Goal: Information Seeking & Learning: Learn about a topic

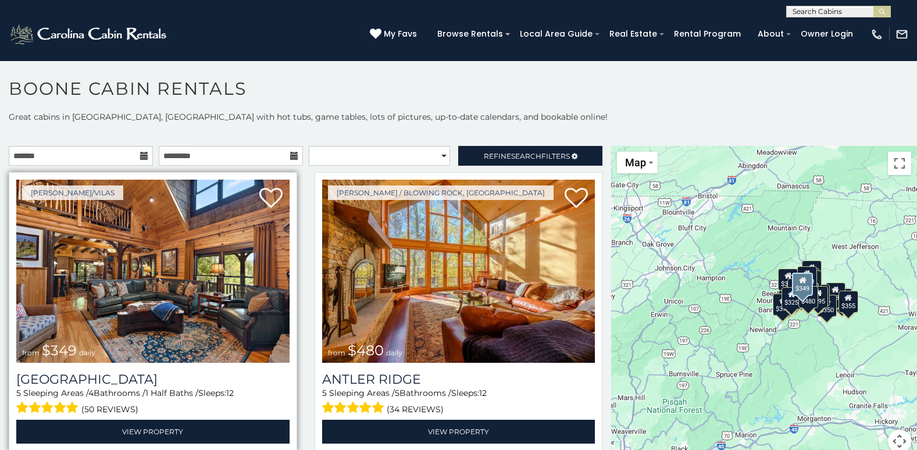
click at [152, 269] on img at bounding box center [152, 271] width 273 height 183
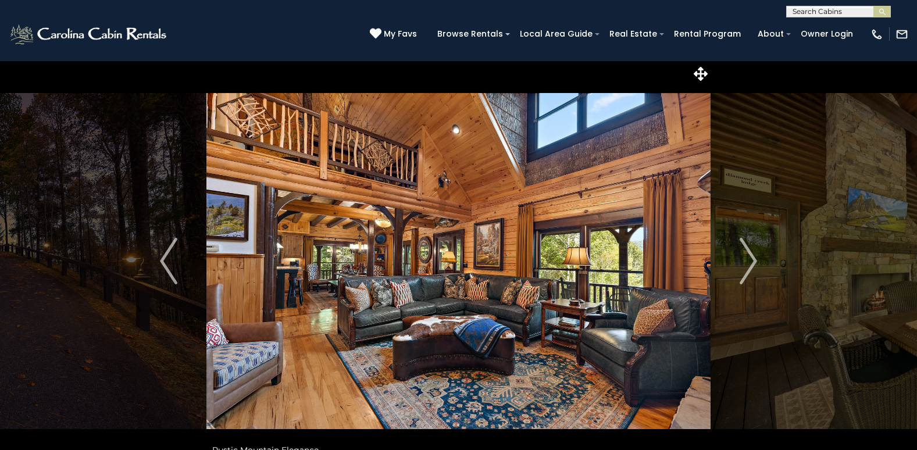
click at [490, 190] on img at bounding box center [458, 260] width 504 height 401
click at [484, 188] on img at bounding box center [458, 260] width 504 height 401
click at [749, 255] on img "Next" at bounding box center [748, 261] width 17 height 47
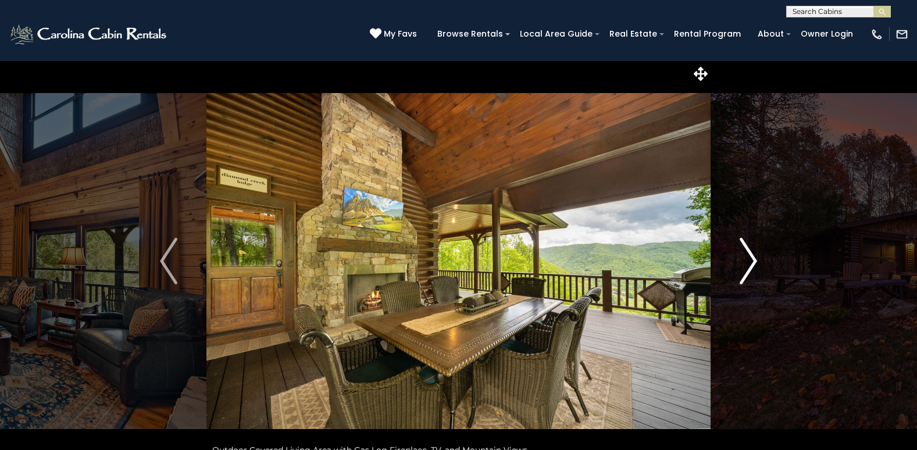
click at [749, 255] on img "Next" at bounding box center [748, 261] width 17 height 47
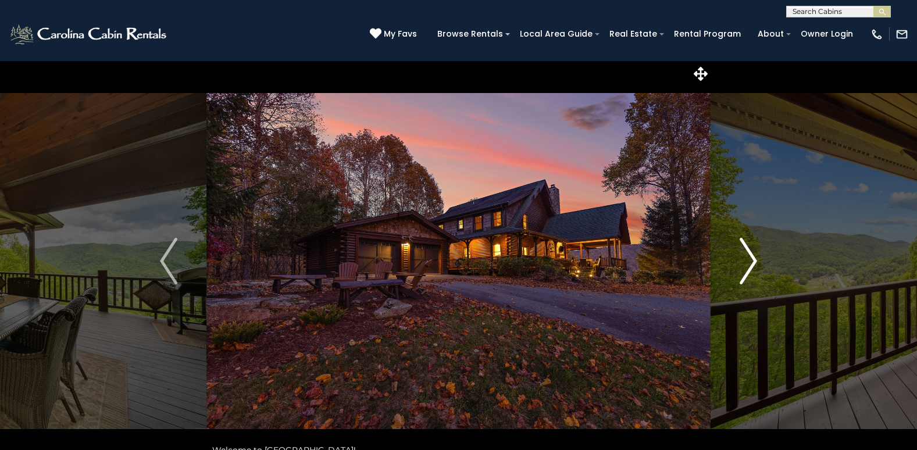
click at [749, 255] on img "Next" at bounding box center [748, 261] width 17 height 47
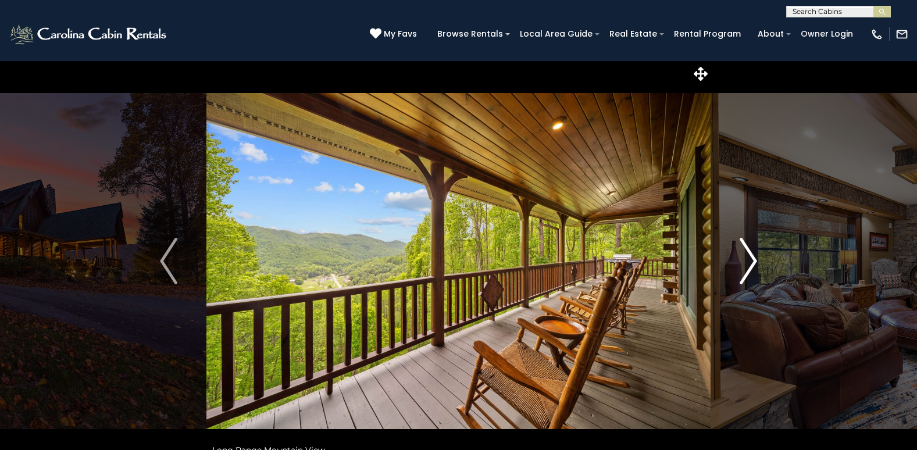
click at [749, 255] on img "Next" at bounding box center [748, 261] width 17 height 47
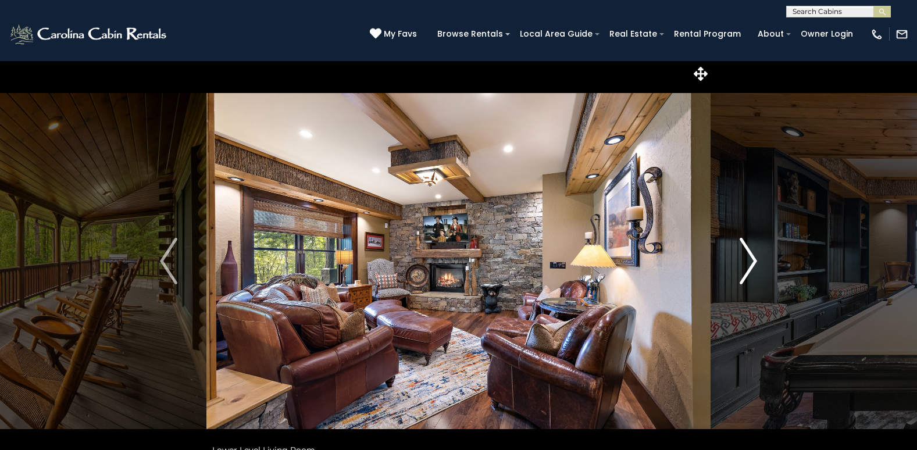
click at [748, 255] on img "Next" at bounding box center [748, 261] width 17 height 47
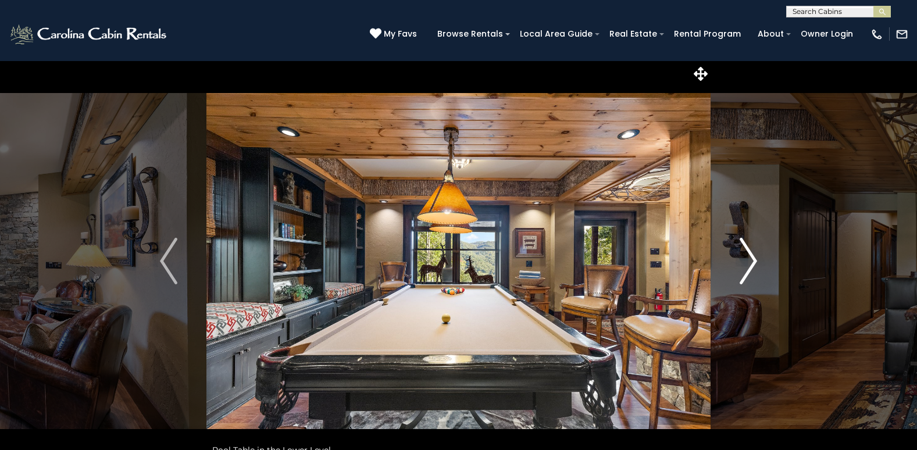
click at [750, 258] on img "Next" at bounding box center [748, 261] width 17 height 47
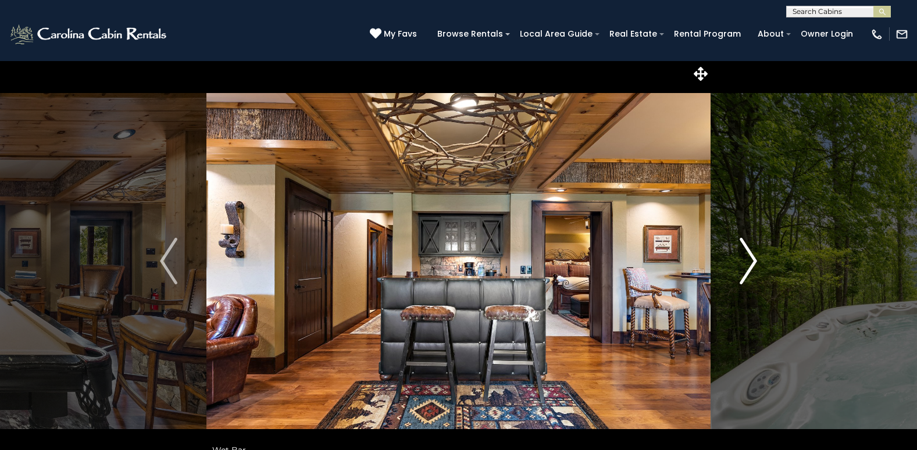
click at [750, 258] on img "Next" at bounding box center [748, 261] width 17 height 47
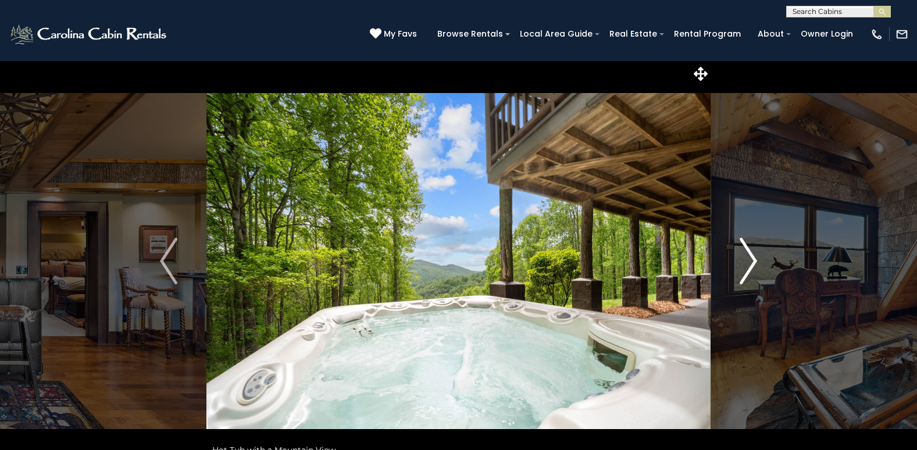
click at [750, 258] on img "Next" at bounding box center [748, 261] width 17 height 47
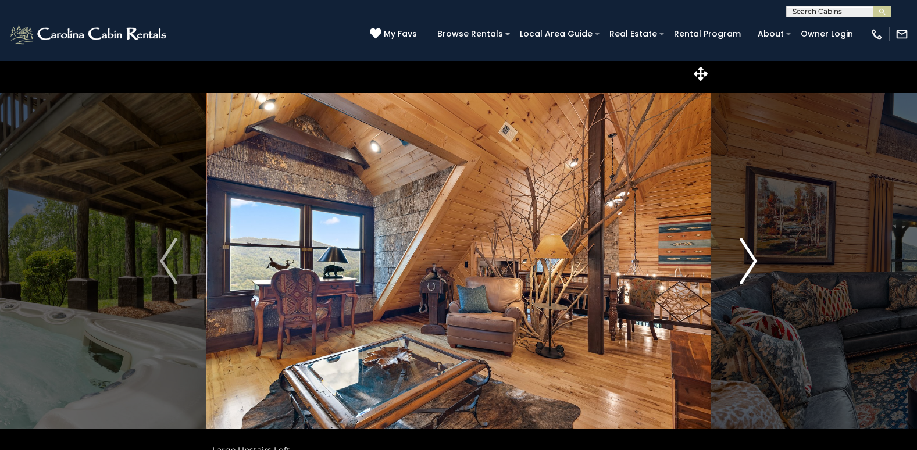
click at [750, 258] on img "Next" at bounding box center [748, 261] width 17 height 47
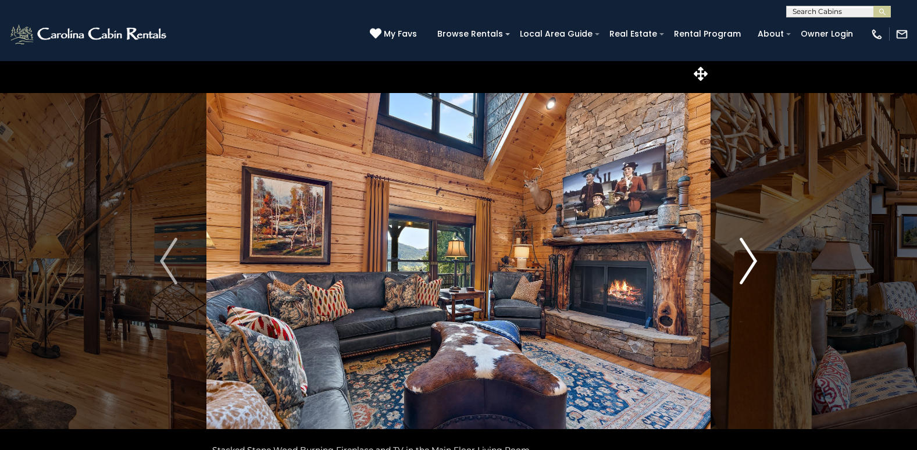
click at [750, 258] on img "Next" at bounding box center [748, 261] width 17 height 47
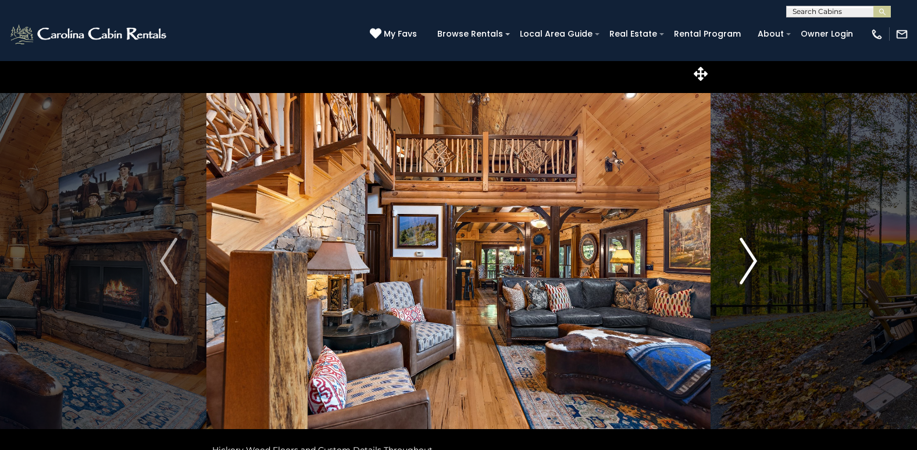
click at [750, 258] on img "Next" at bounding box center [748, 261] width 17 height 47
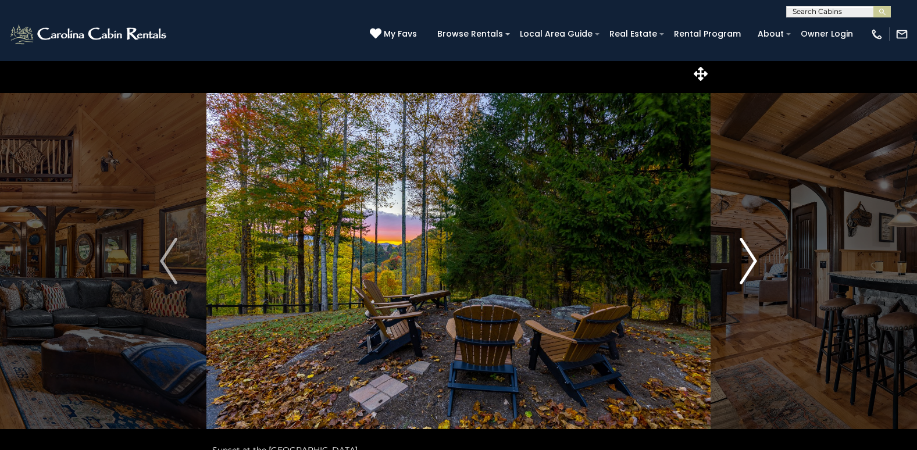
click at [750, 258] on img "Next" at bounding box center [748, 261] width 17 height 47
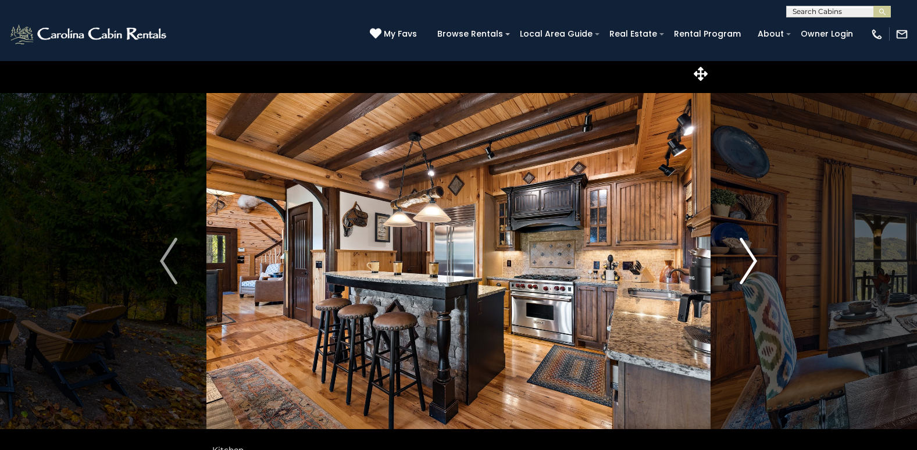
click at [750, 258] on img "Next" at bounding box center [748, 261] width 17 height 47
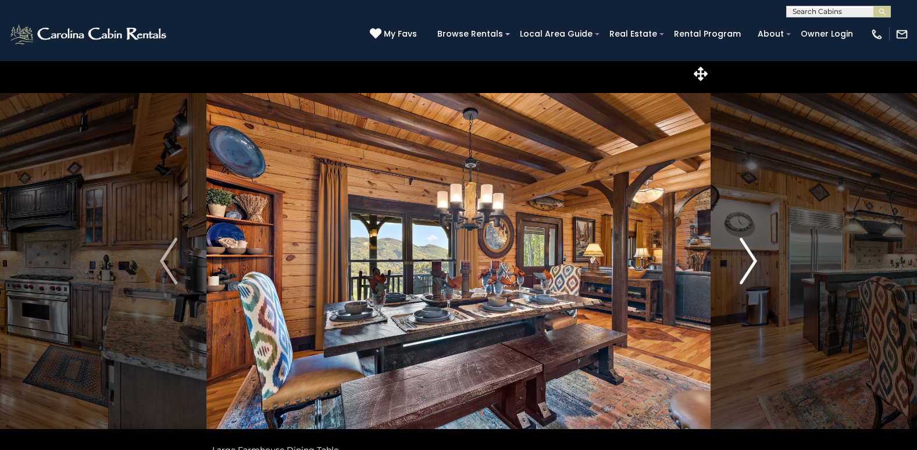
click at [750, 258] on img "Next" at bounding box center [748, 261] width 17 height 47
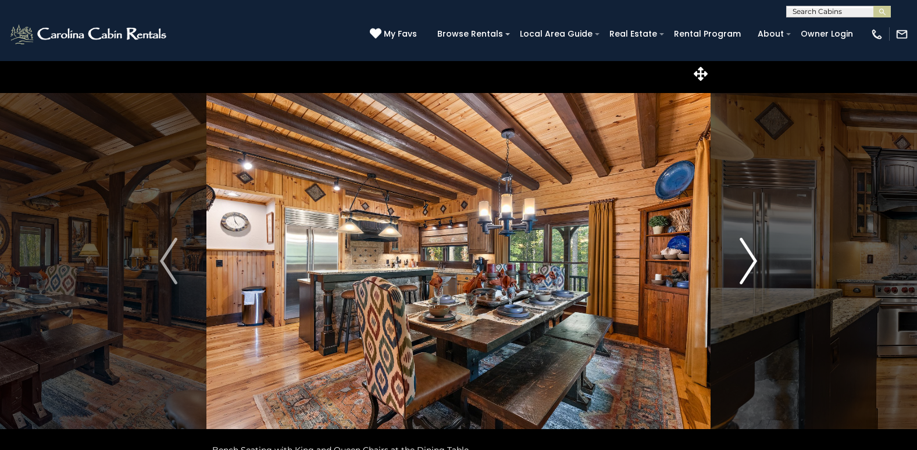
click at [750, 258] on img "Next" at bounding box center [748, 261] width 17 height 47
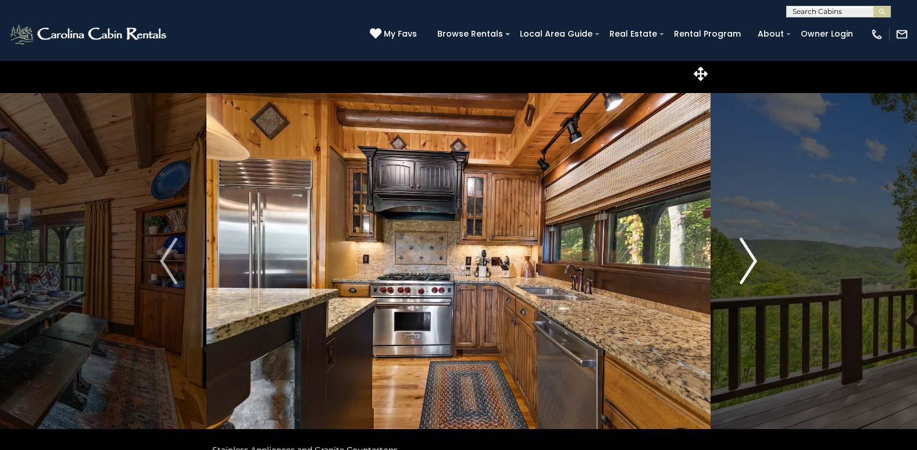
click at [750, 258] on img "Next" at bounding box center [748, 261] width 17 height 47
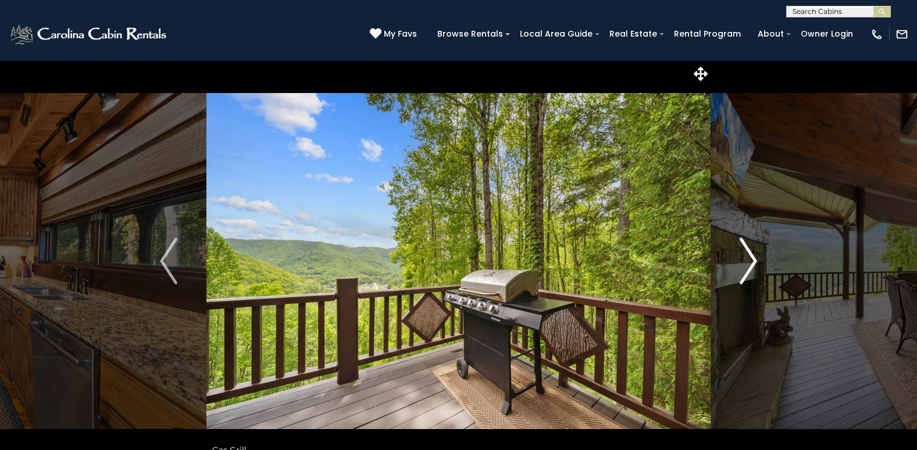
click at [750, 258] on img "Next" at bounding box center [748, 261] width 17 height 47
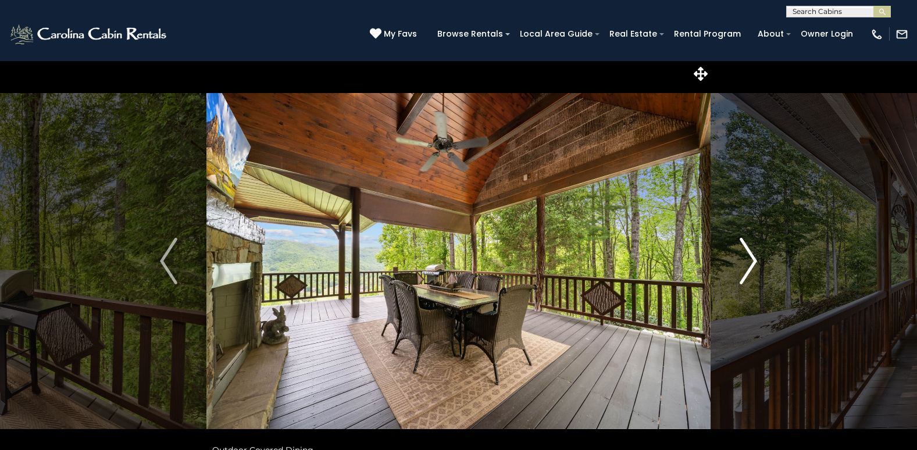
click at [750, 258] on img "Next" at bounding box center [748, 261] width 17 height 47
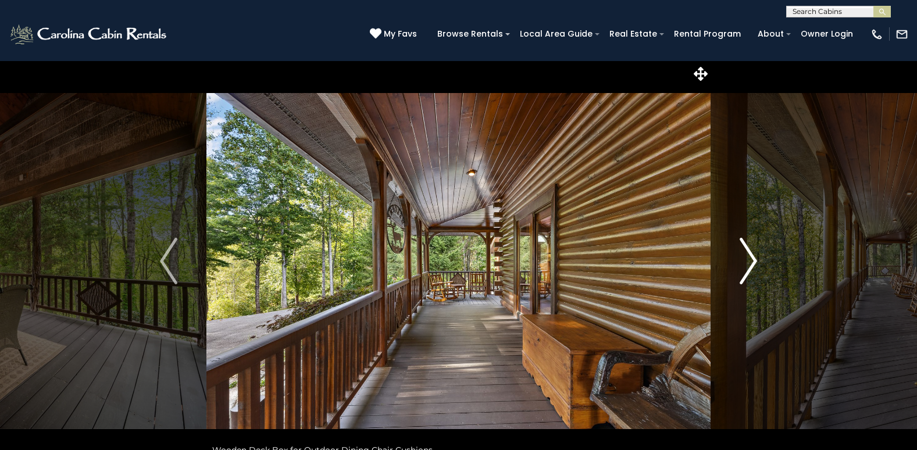
click at [750, 258] on img "Next" at bounding box center [748, 261] width 17 height 47
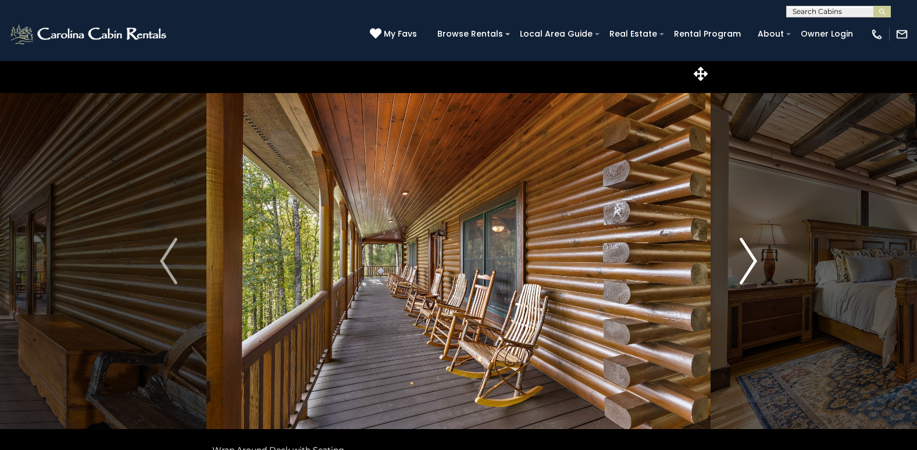
click at [750, 258] on img "Next" at bounding box center [748, 261] width 17 height 47
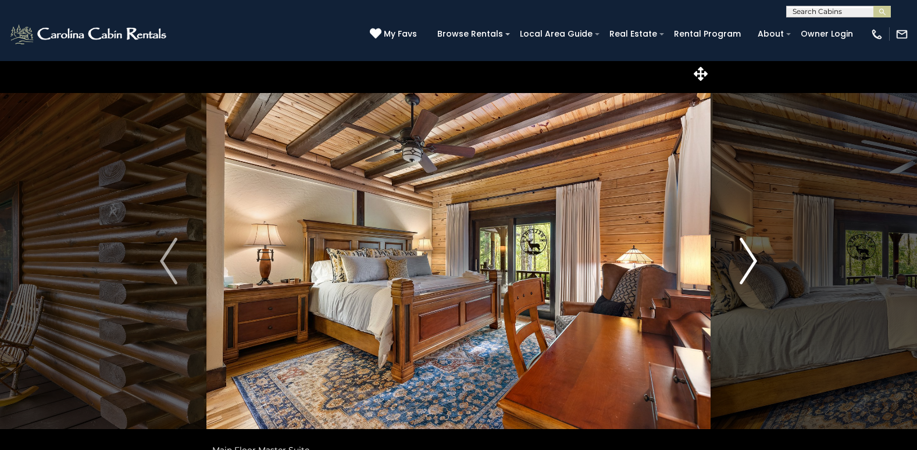
click at [750, 258] on img "Next" at bounding box center [748, 261] width 17 height 47
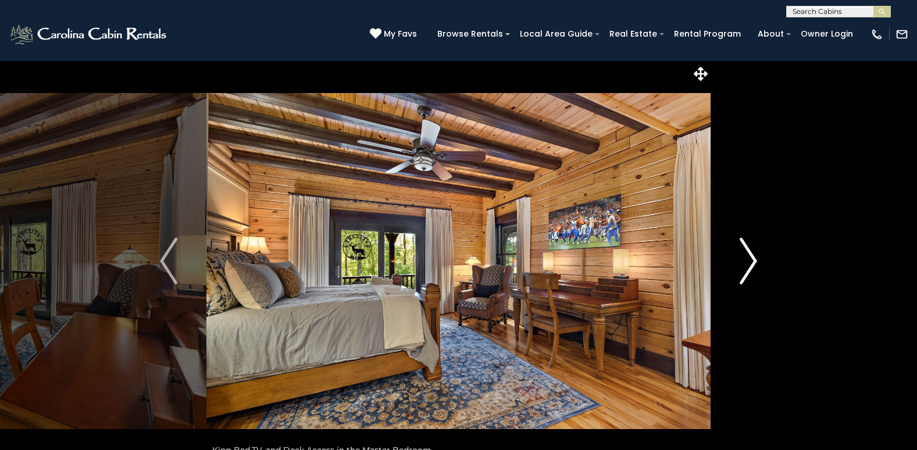
click at [750, 258] on img "Next" at bounding box center [748, 261] width 17 height 47
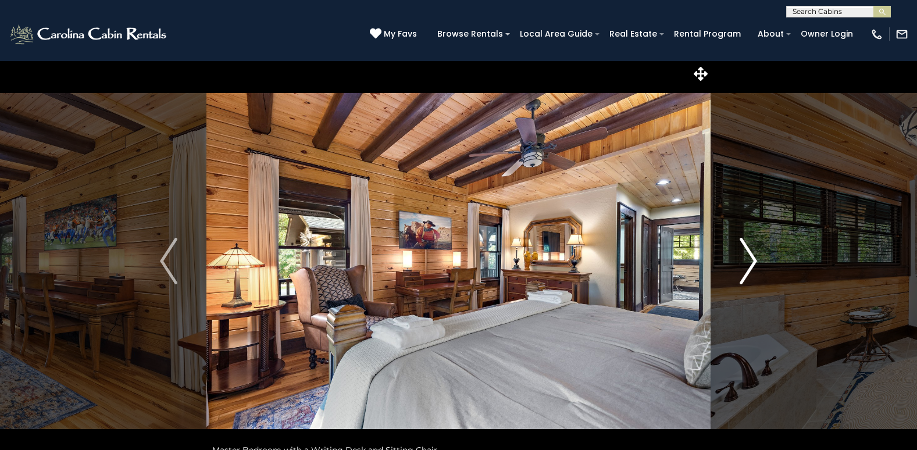
click at [750, 258] on img "Next" at bounding box center [748, 261] width 17 height 47
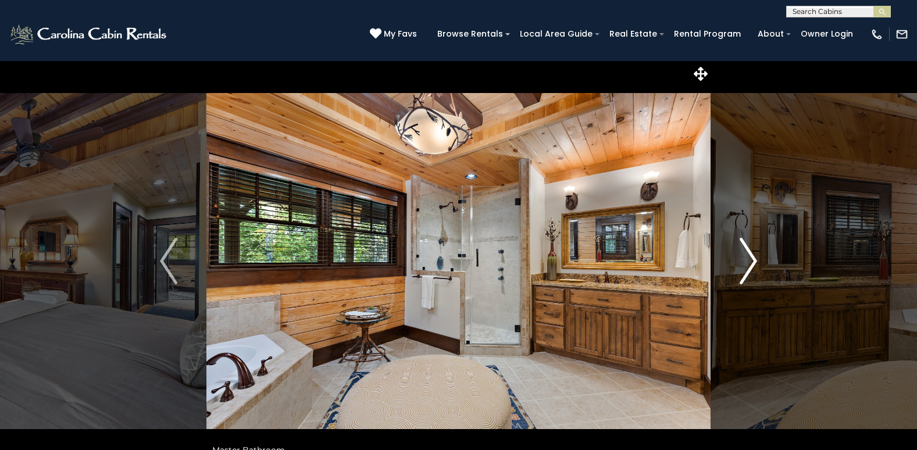
click at [750, 258] on img "Next" at bounding box center [748, 261] width 17 height 47
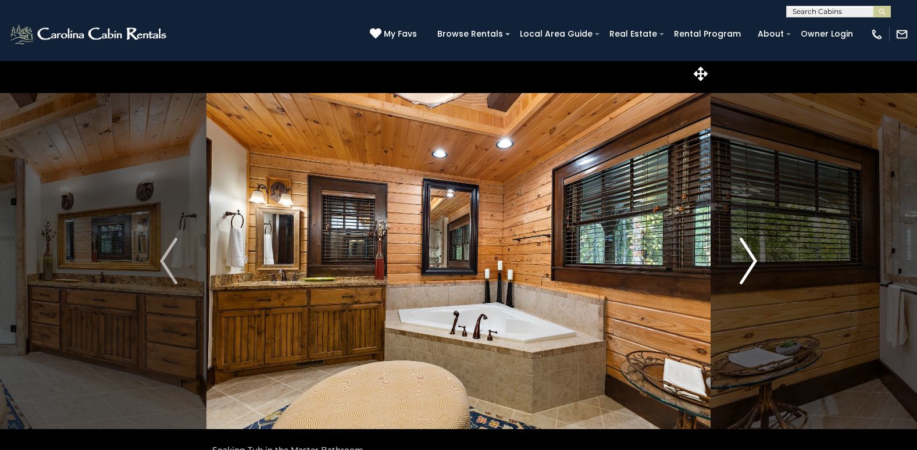
click at [750, 258] on img "Next" at bounding box center [748, 261] width 17 height 47
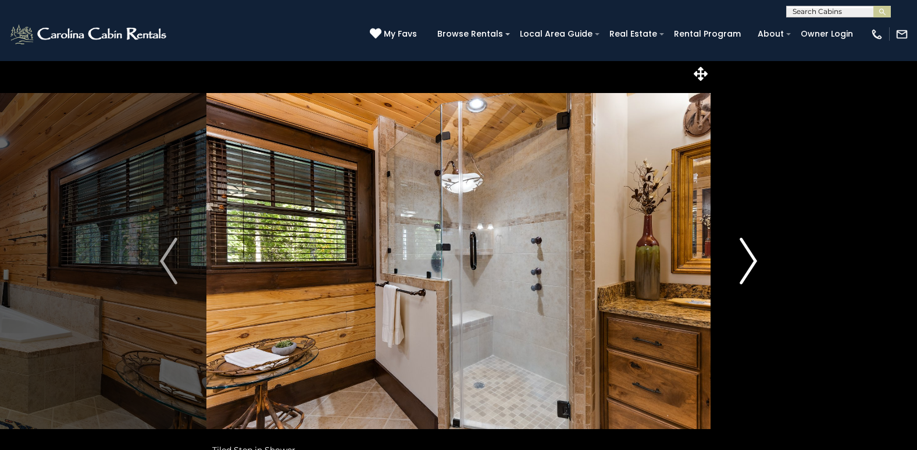
click at [750, 258] on img "Next" at bounding box center [748, 261] width 17 height 47
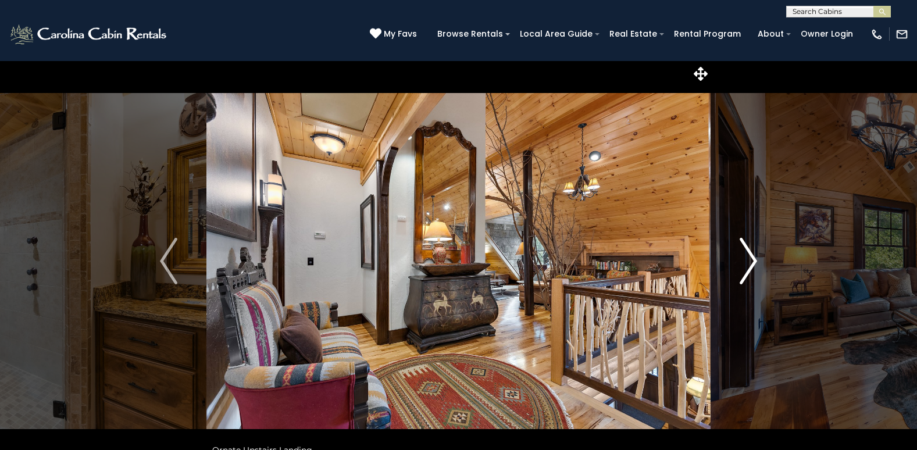
click at [750, 258] on img "Next" at bounding box center [748, 261] width 17 height 47
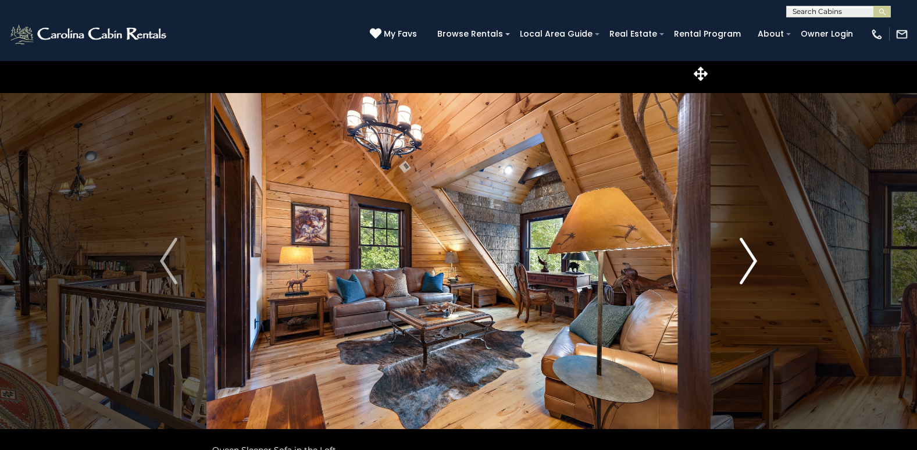
click at [750, 258] on img "Next" at bounding box center [748, 261] width 17 height 47
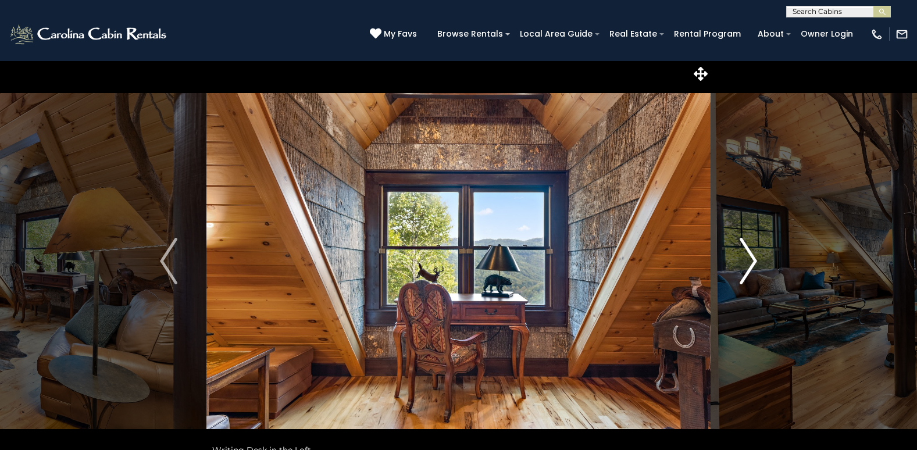
click at [750, 258] on img "Next" at bounding box center [748, 261] width 17 height 47
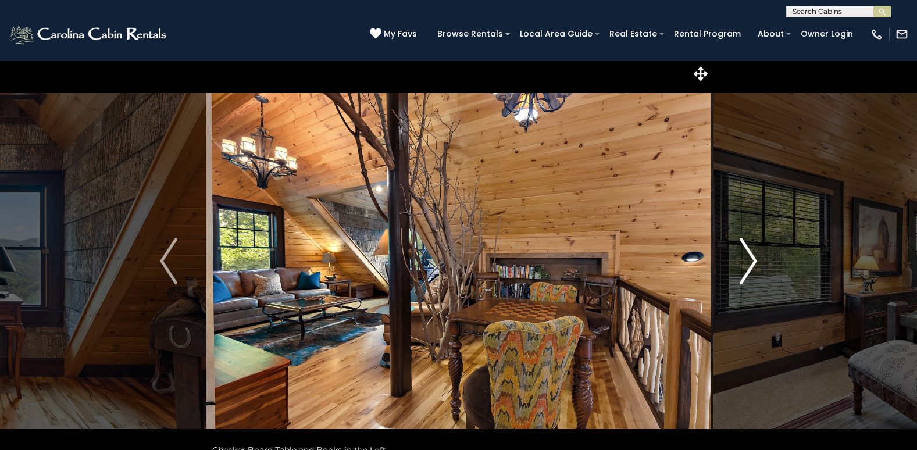
click at [750, 258] on img "Next" at bounding box center [748, 261] width 17 height 47
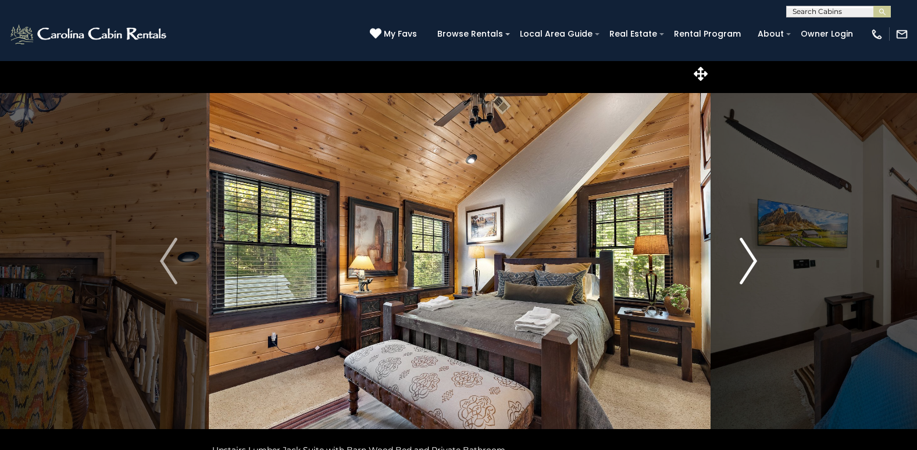
click at [750, 258] on img "Next" at bounding box center [748, 261] width 17 height 47
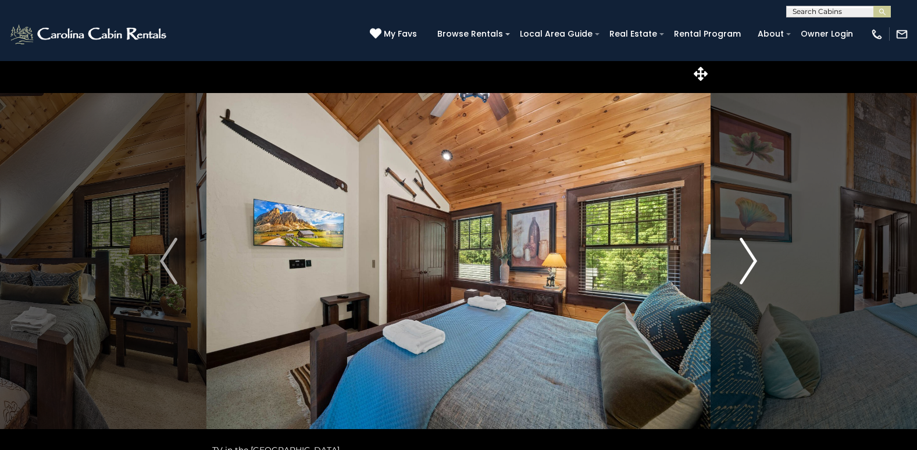
click at [750, 258] on img "Next" at bounding box center [748, 261] width 17 height 47
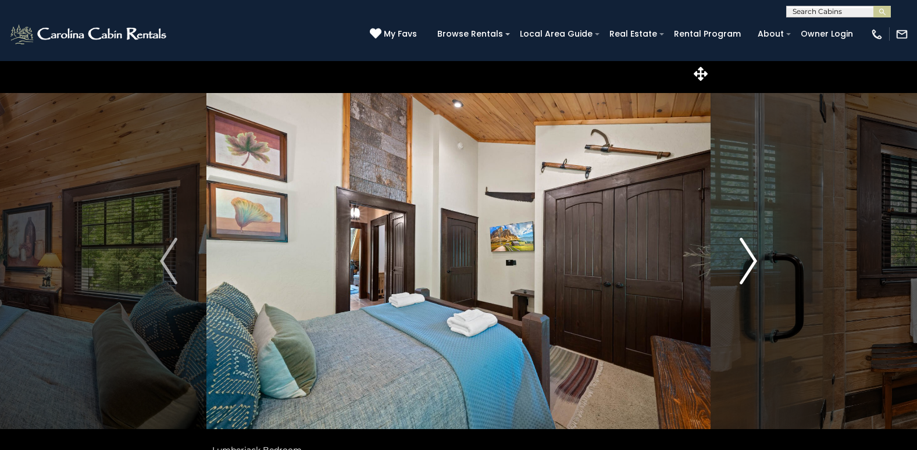
click at [750, 258] on img "Next" at bounding box center [748, 261] width 17 height 47
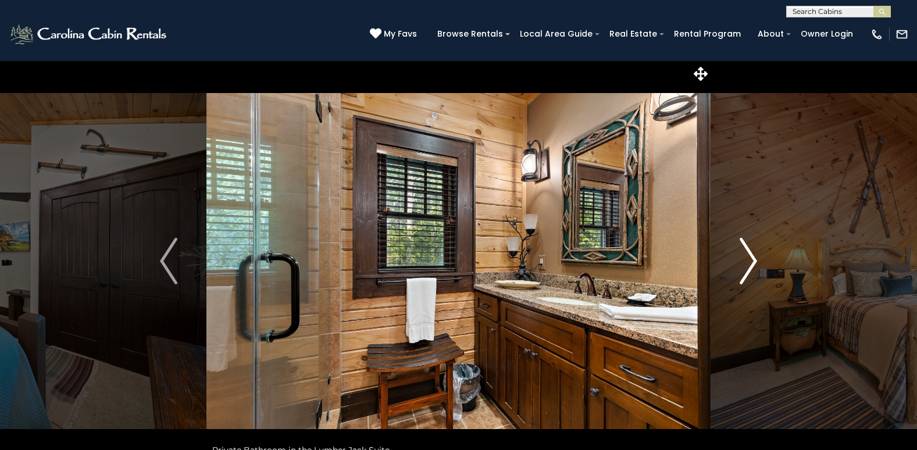
click at [750, 258] on img "Next" at bounding box center [748, 261] width 17 height 47
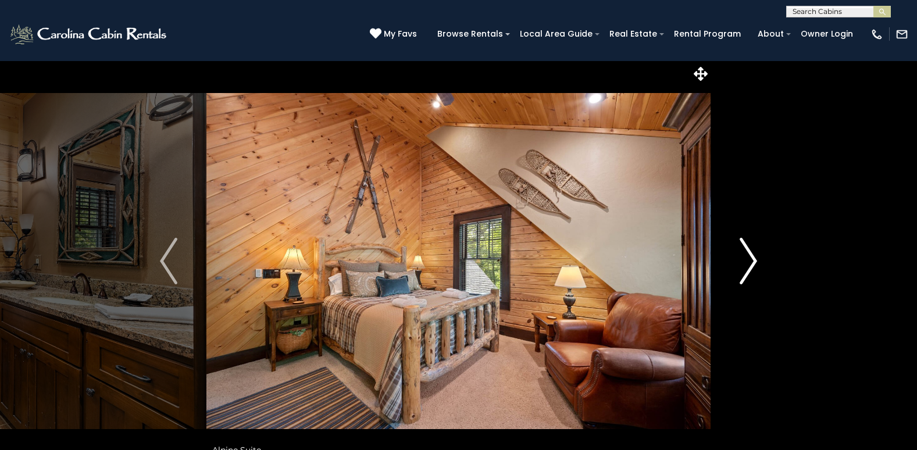
click at [750, 258] on img "Next" at bounding box center [748, 261] width 17 height 47
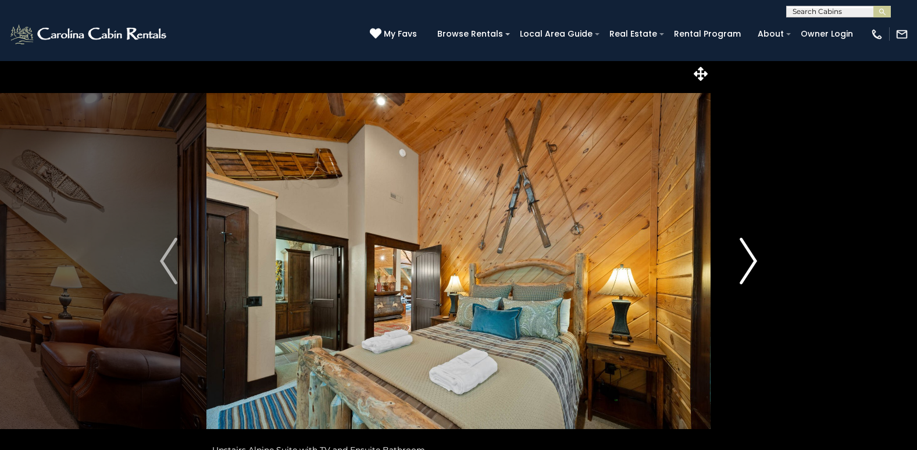
click at [750, 258] on img "Next" at bounding box center [748, 261] width 17 height 47
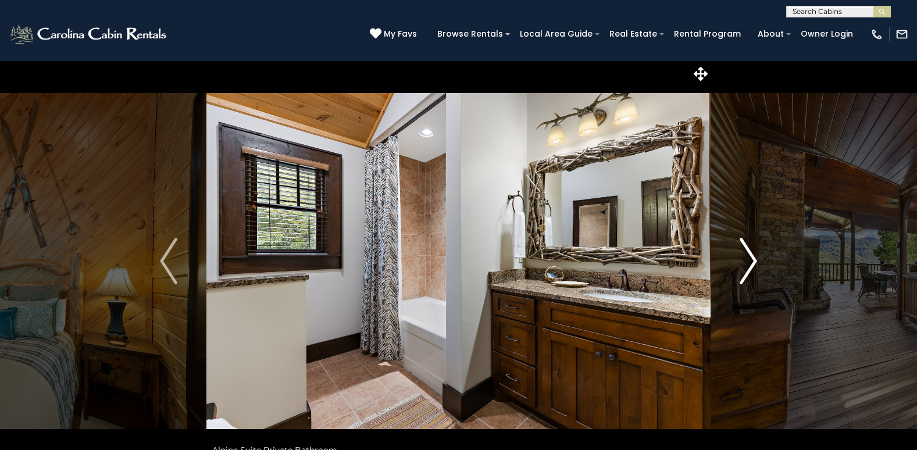
click at [750, 258] on img "Next" at bounding box center [748, 261] width 17 height 47
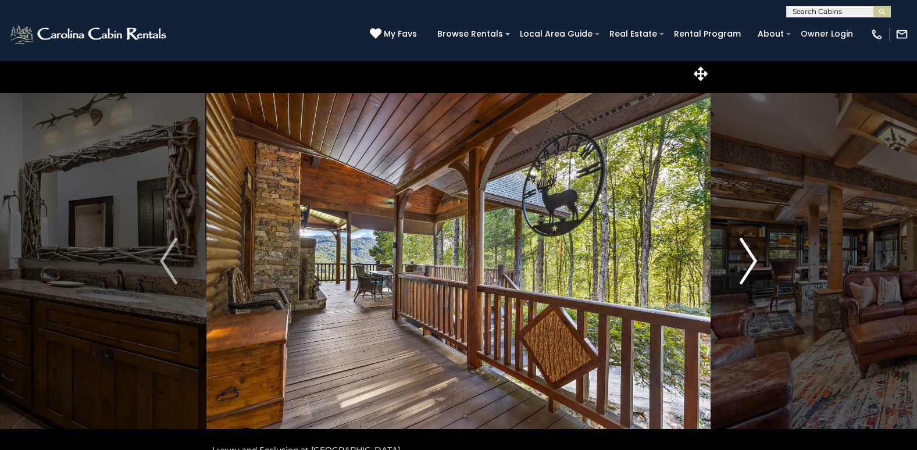
click at [750, 258] on img "Next" at bounding box center [748, 261] width 17 height 47
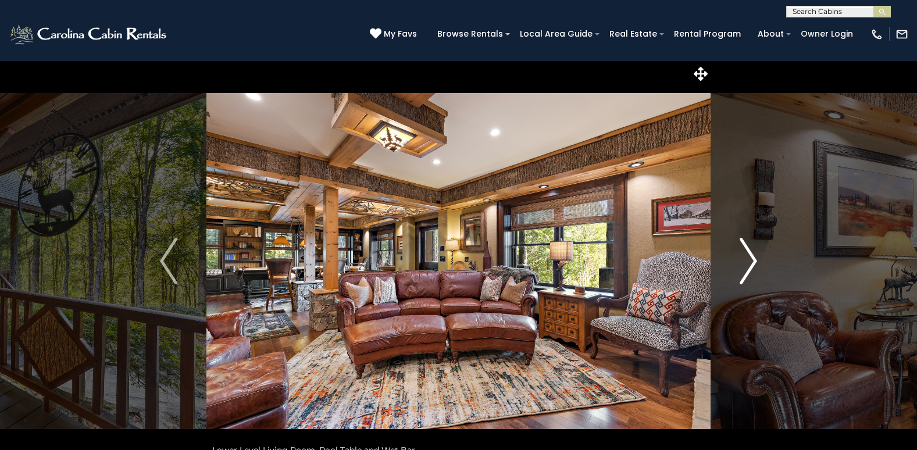
click at [750, 258] on img "Next" at bounding box center [748, 261] width 17 height 47
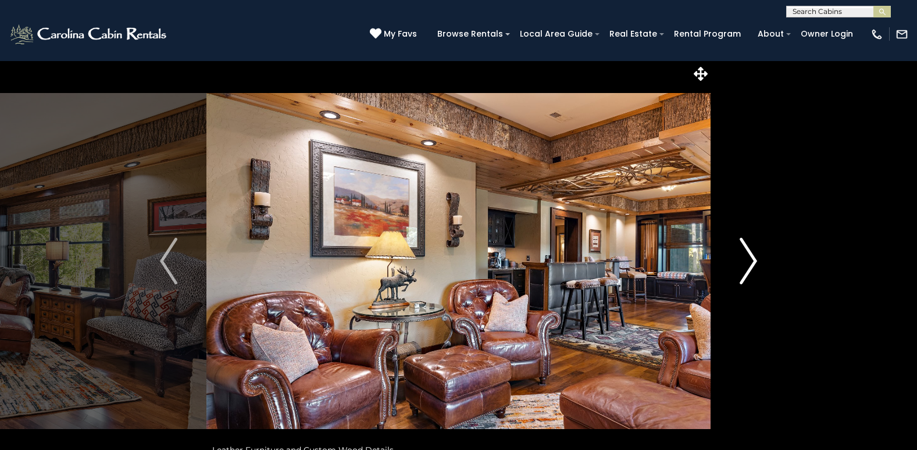
click at [750, 258] on img "Next" at bounding box center [748, 261] width 17 height 47
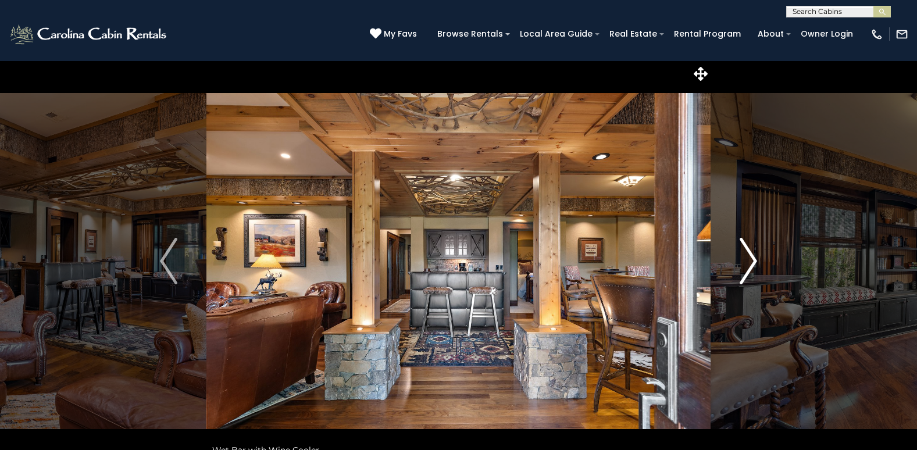
click at [754, 261] on img "Next" at bounding box center [748, 261] width 17 height 47
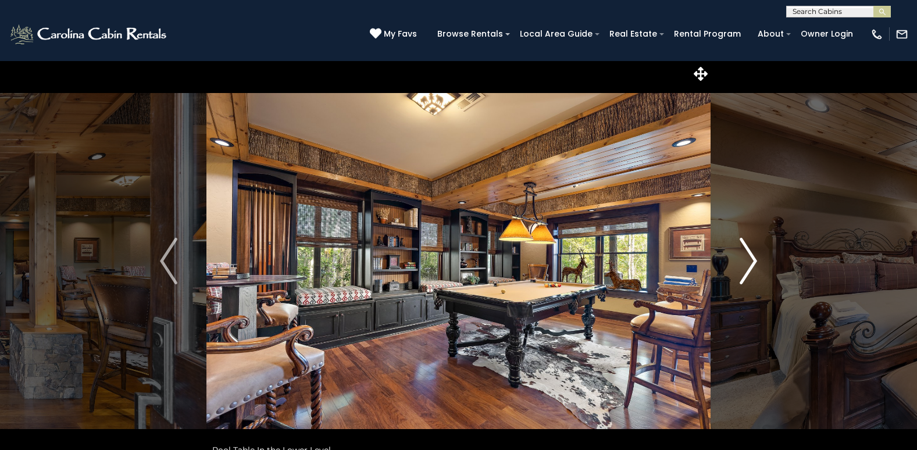
click at [754, 261] on img "Next" at bounding box center [748, 261] width 17 height 47
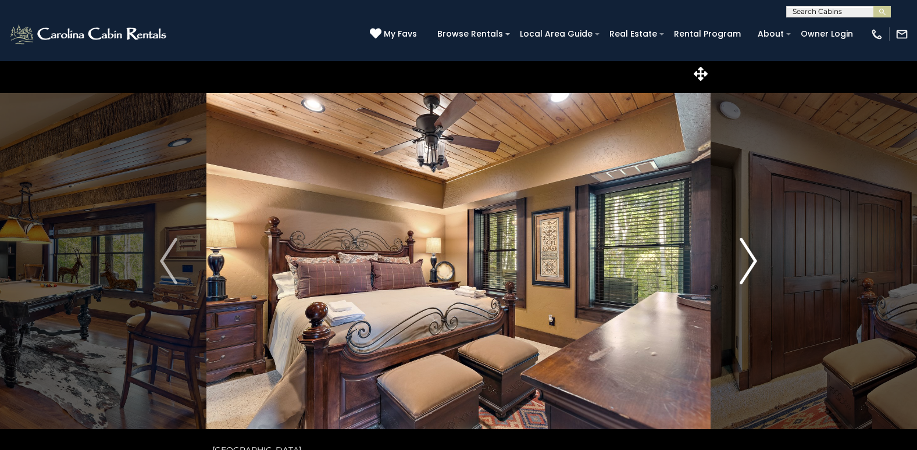
click at [754, 261] on img "Next" at bounding box center [748, 261] width 17 height 47
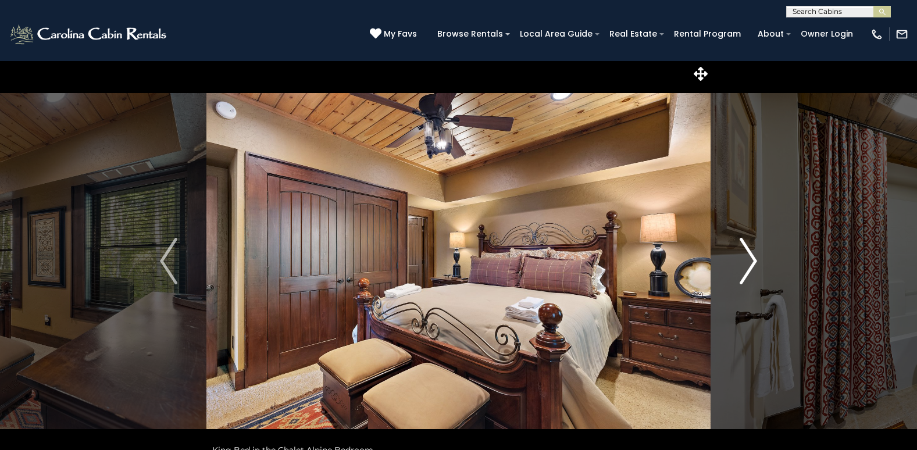
click at [754, 261] on img "Next" at bounding box center [748, 261] width 17 height 47
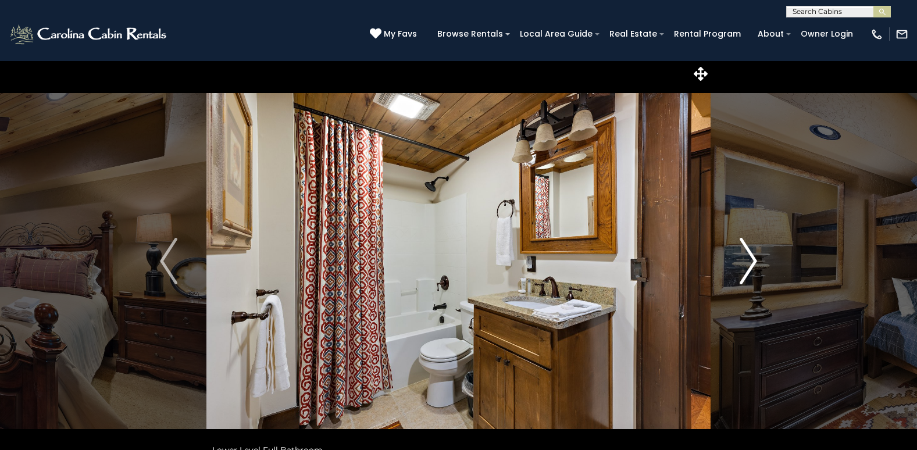
click at [754, 261] on img "Next" at bounding box center [748, 261] width 17 height 47
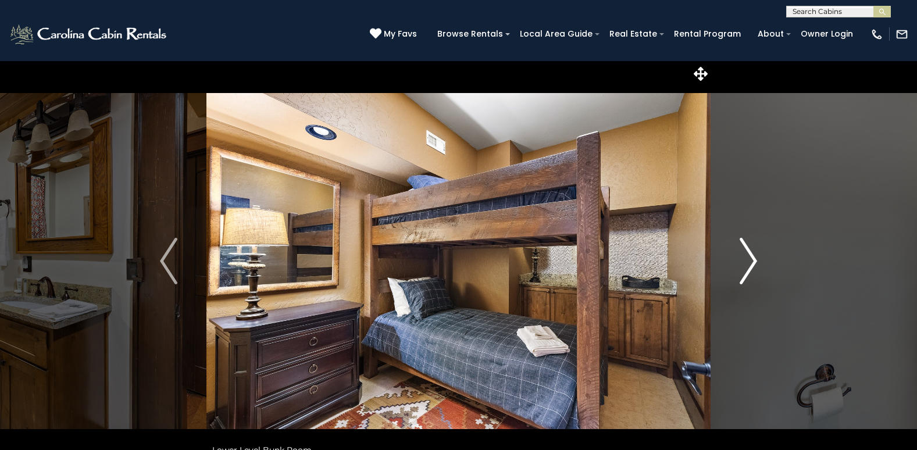
click at [754, 261] on img "Next" at bounding box center [748, 261] width 17 height 47
